Goal: Task Accomplishment & Management: Manage account settings

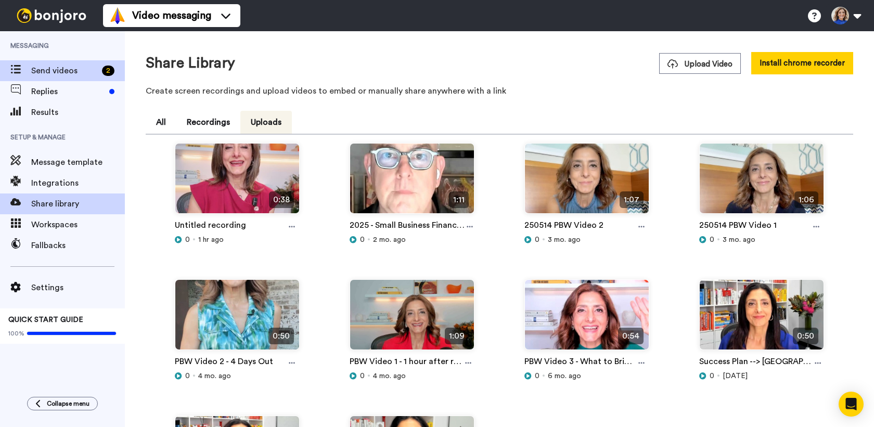
click at [86, 73] on span "Send videos" at bounding box center [64, 71] width 67 height 12
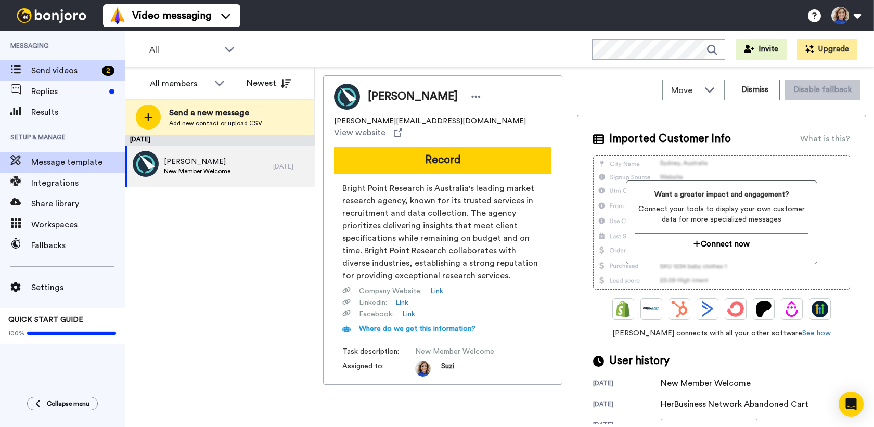
click at [71, 167] on span "Message template" at bounding box center [78, 162] width 94 height 12
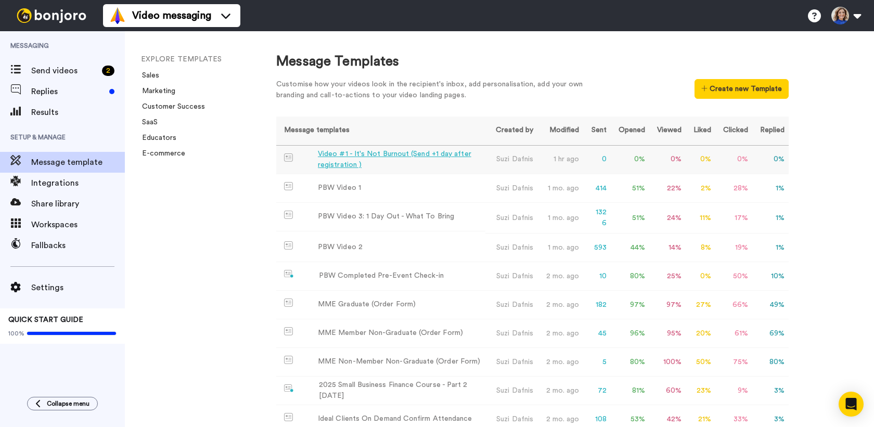
click at [381, 156] on div "Video #1 - It's Not Burnout (Send +1 day after registration )" at bounding box center [399, 160] width 163 height 22
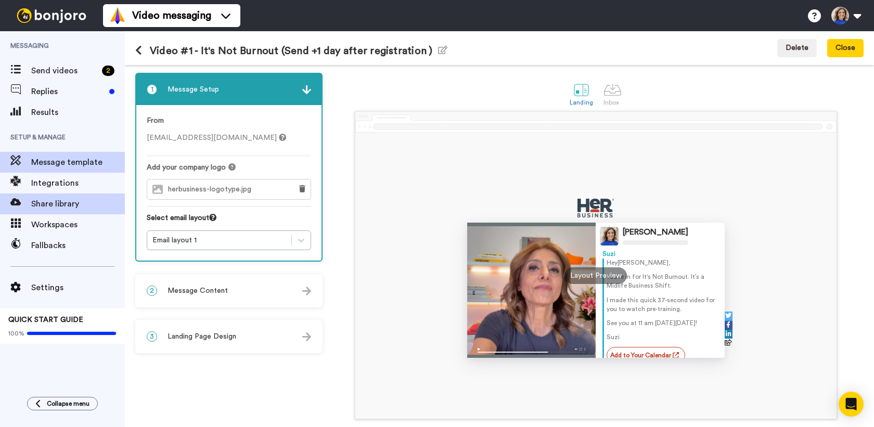
click at [98, 203] on span "Share library" at bounding box center [78, 204] width 94 height 12
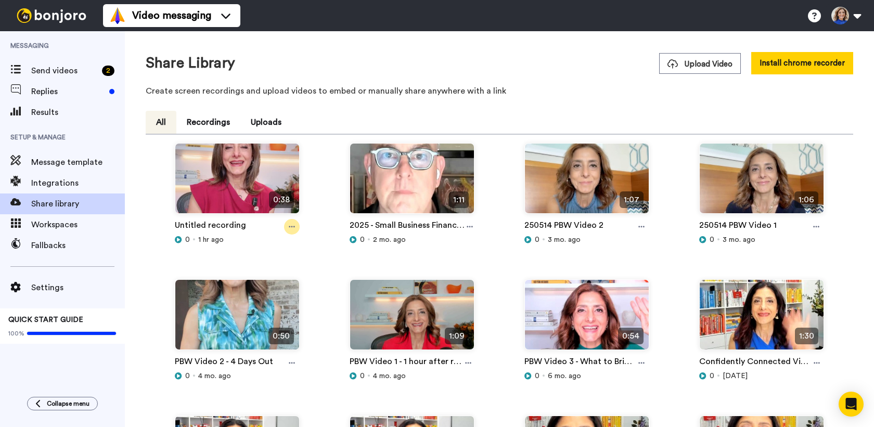
click at [290, 225] on icon at bounding box center [292, 226] width 6 height 7
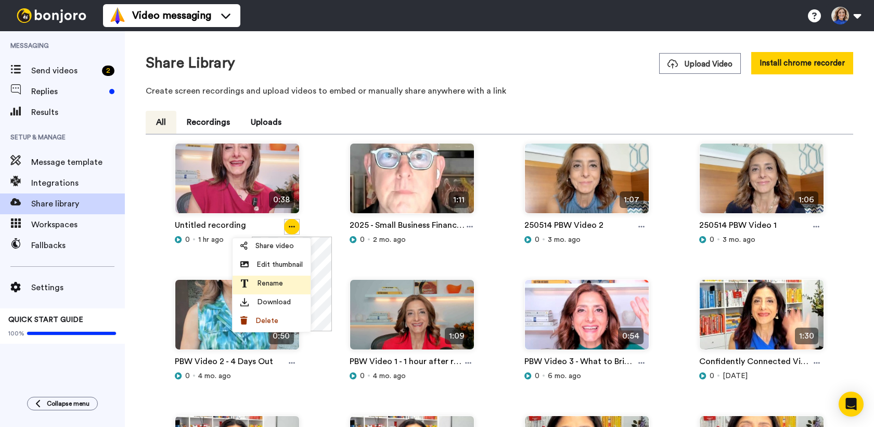
click at [278, 285] on span "Rename" at bounding box center [270, 283] width 26 height 10
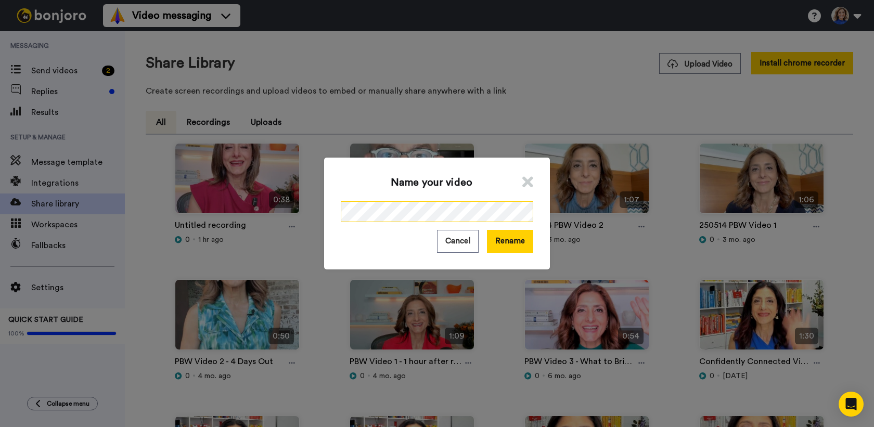
click at [282, 204] on div "Name your video Cancel Rename" at bounding box center [437, 213] width 874 height 427
click at [506, 237] on button "Rename" at bounding box center [510, 241] width 46 height 22
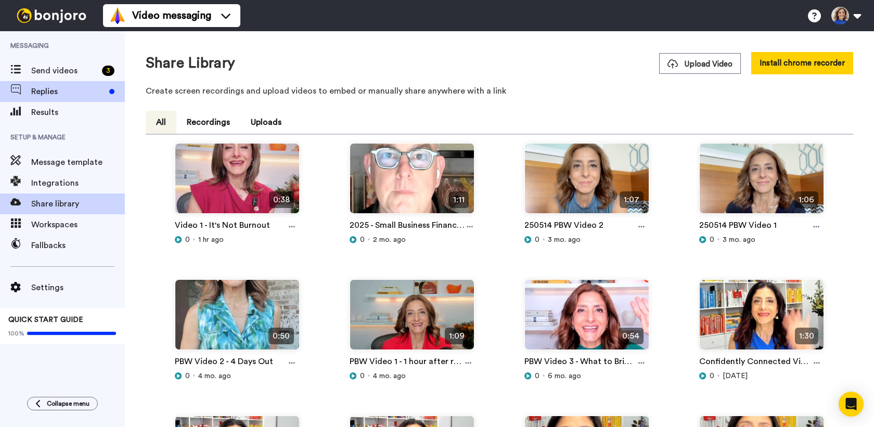
click at [37, 92] on span "Replies" at bounding box center [68, 91] width 74 height 12
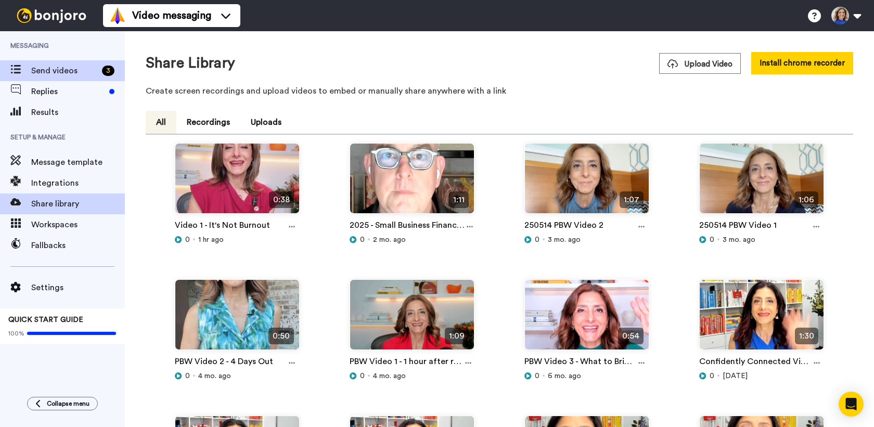
click at [36, 73] on span "Send videos" at bounding box center [64, 71] width 67 height 12
